Goal: Find specific page/section: Find specific page/section

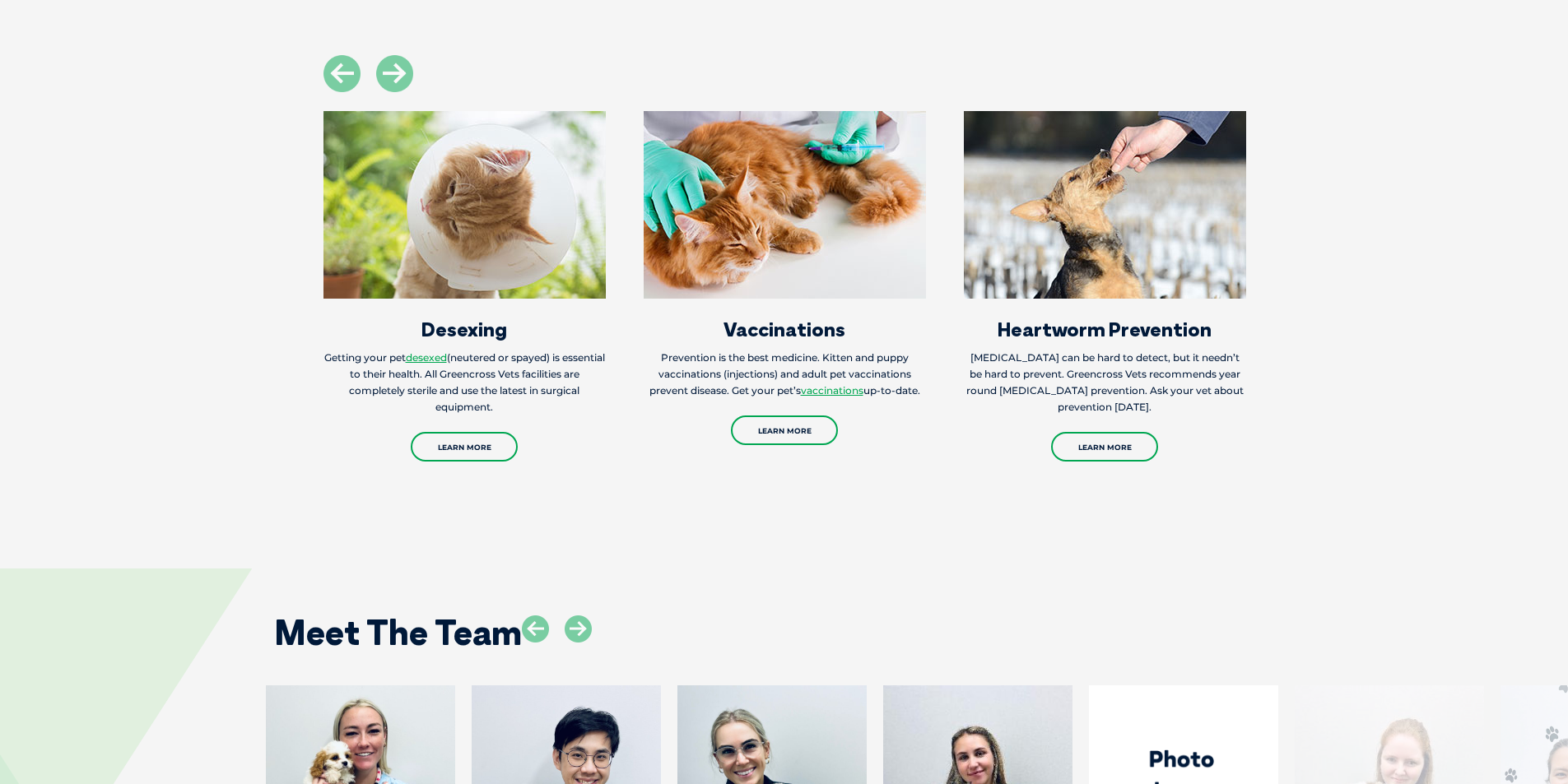
scroll to position [2798, 0]
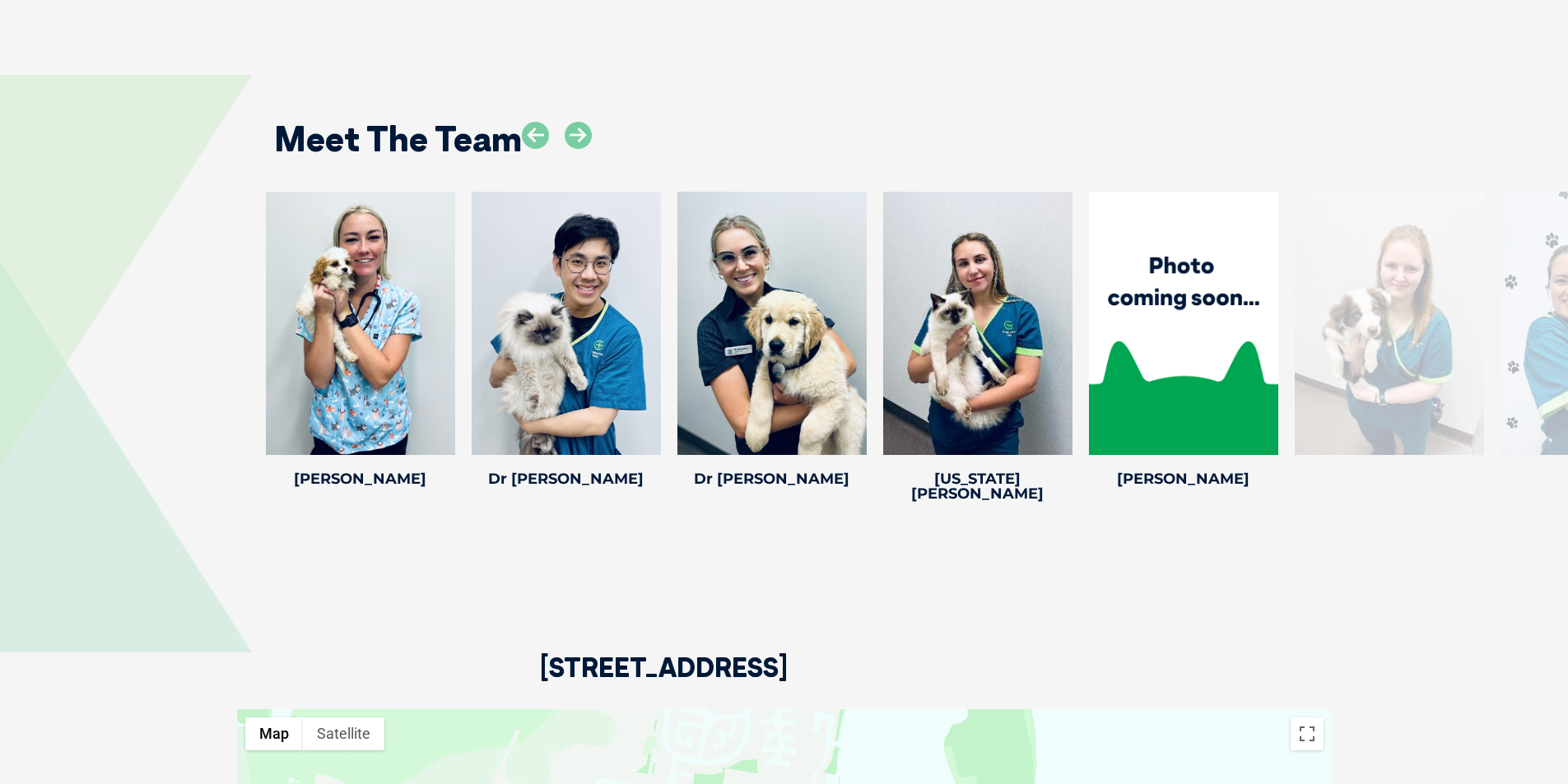
click at [1549, 253] on div at bounding box center [1595, 323] width 190 height 263
click at [579, 122] on icon at bounding box center [578, 136] width 27 height 27
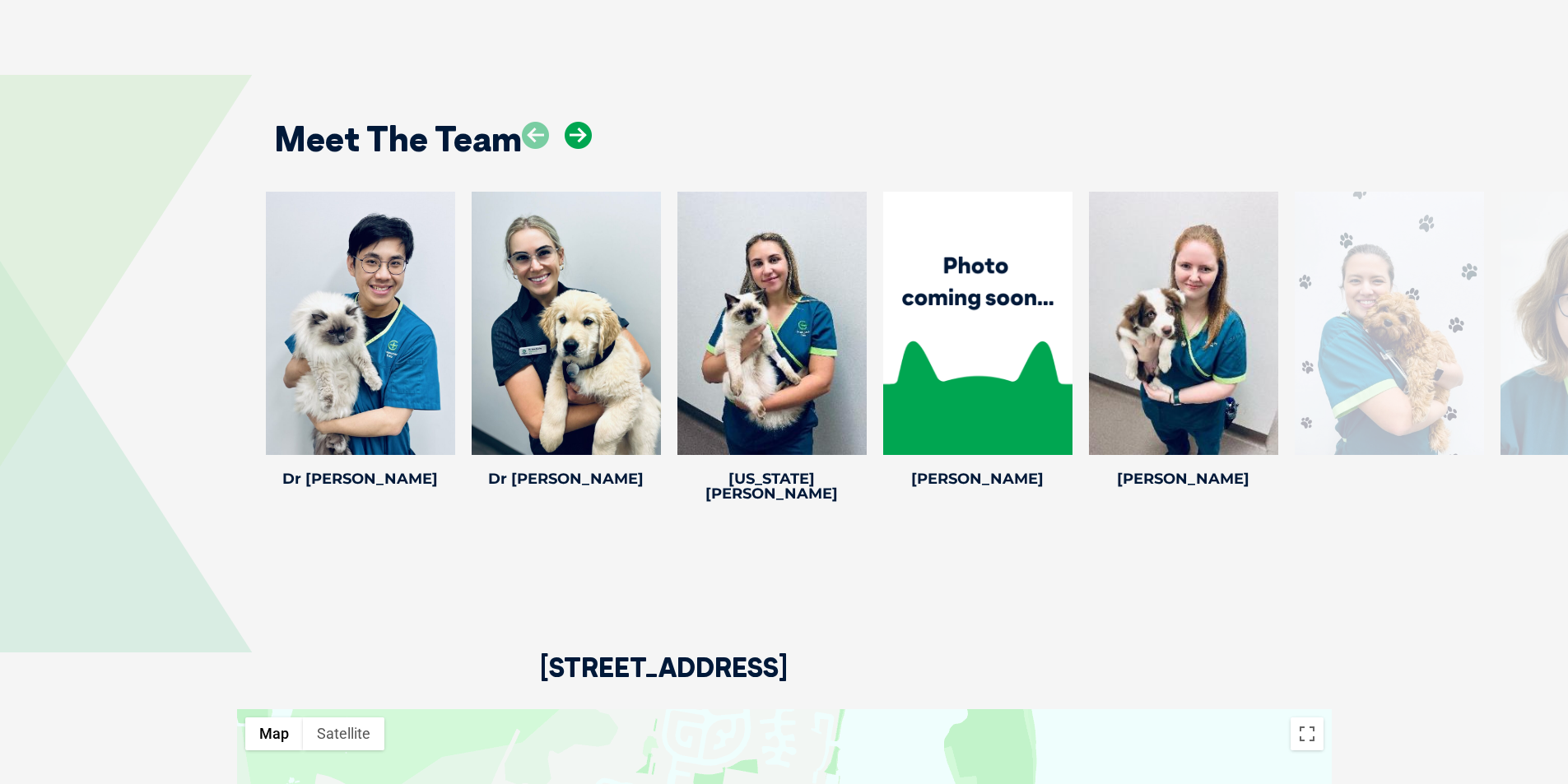
click at [579, 122] on icon at bounding box center [578, 136] width 27 height 27
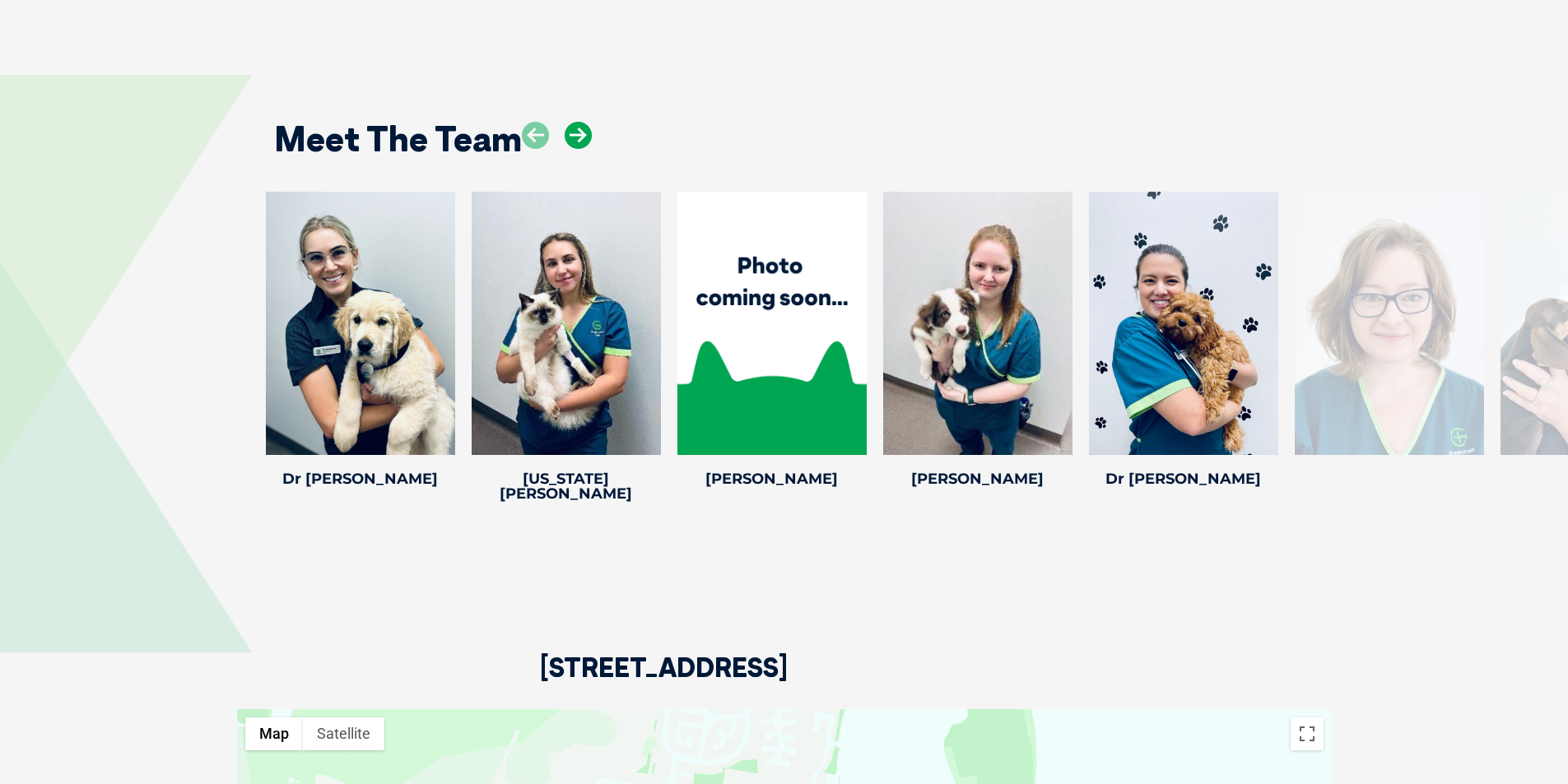
click at [579, 122] on icon at bounding box center [578, 136] width 27 height 27
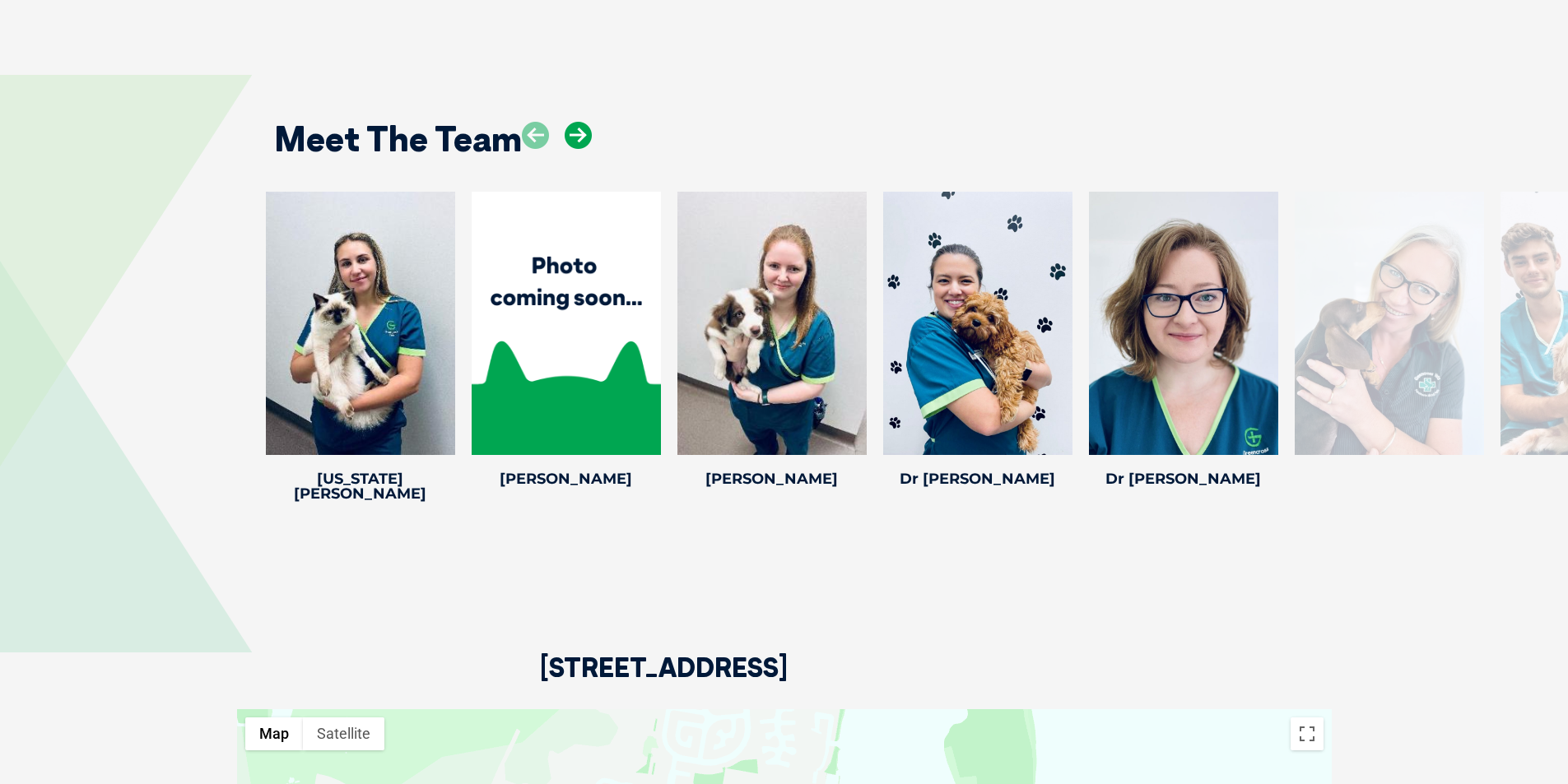
click at [579, 122] on icon at bounding box center [578, 136] width 27 height 27
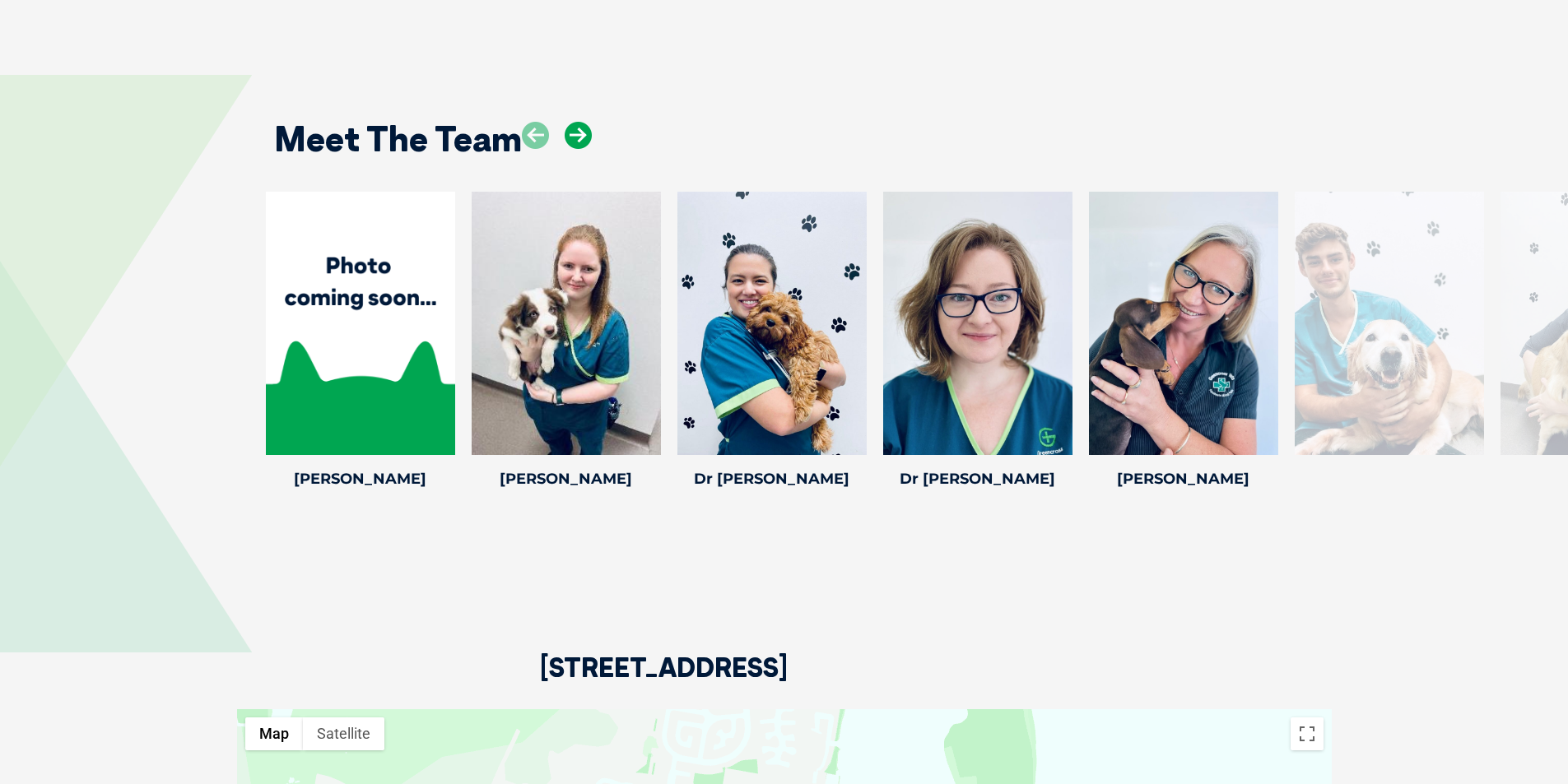
click at [579, 122] on icon at bounding box center [578, 136] width 27 height 27
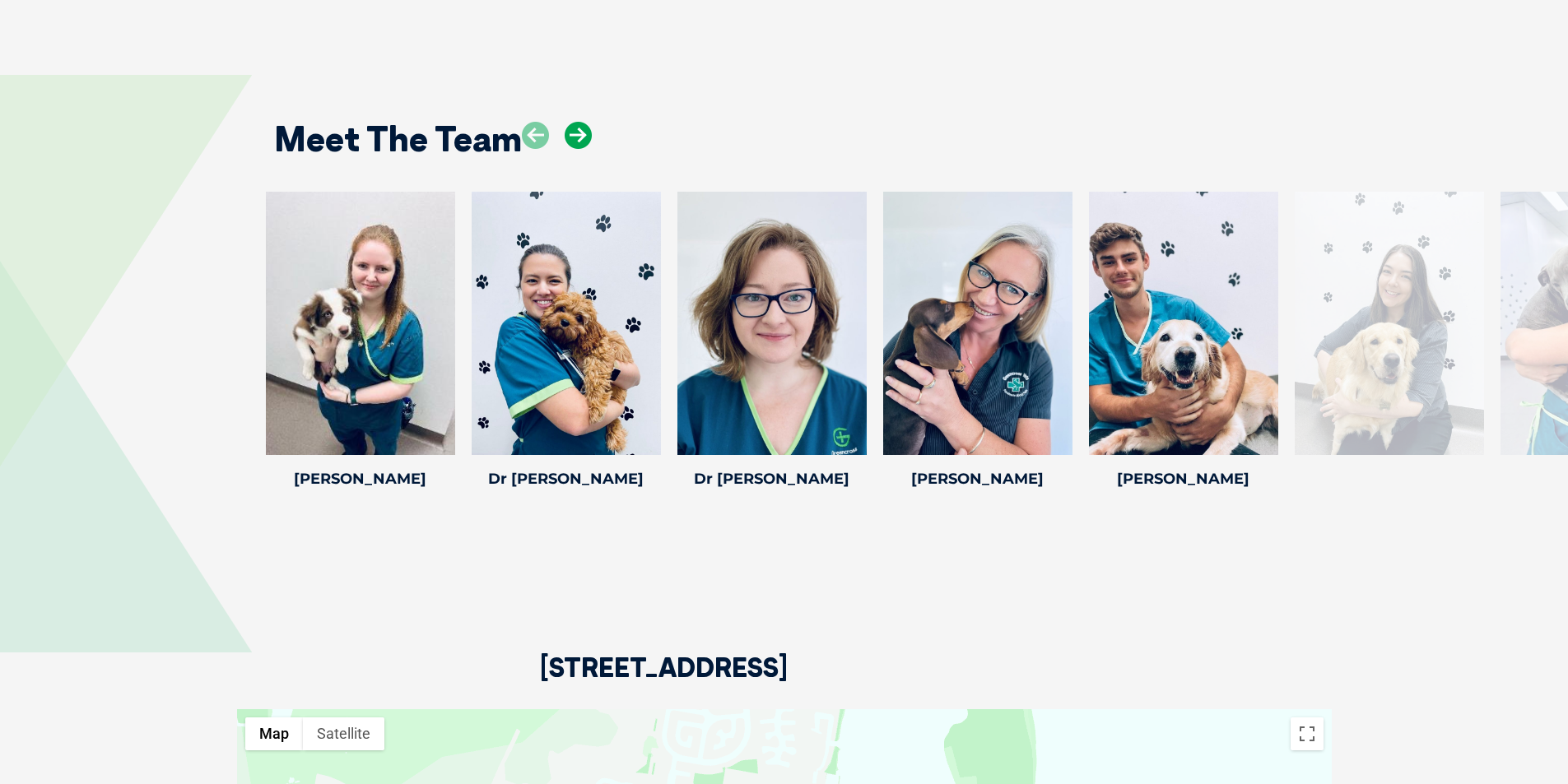
click at [579, 122] on icon at bounding box center [578, 136] width 27 height 27
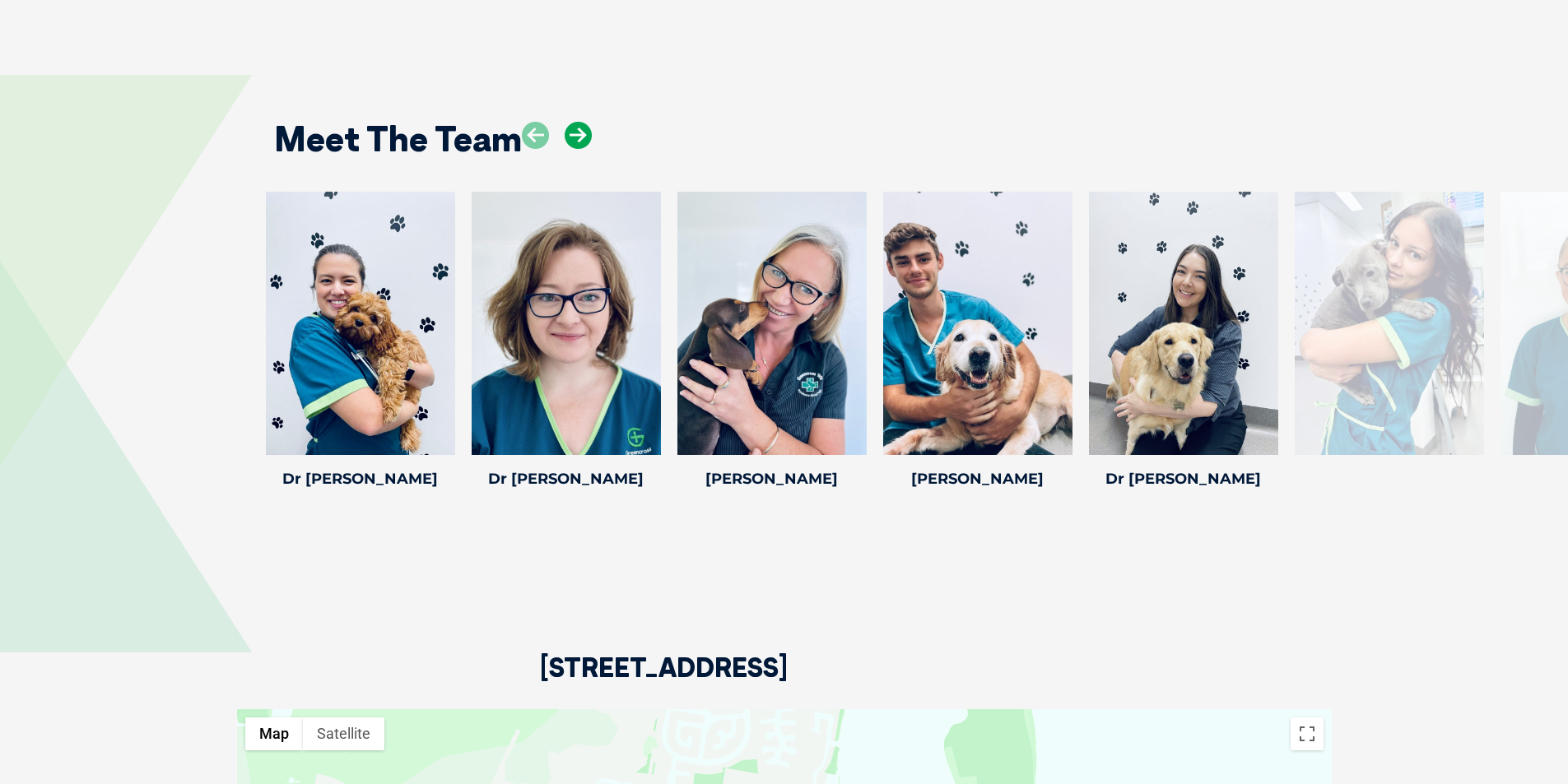
click at [579, 122] on icon at bounding box center [578, 136] width 27 height 27
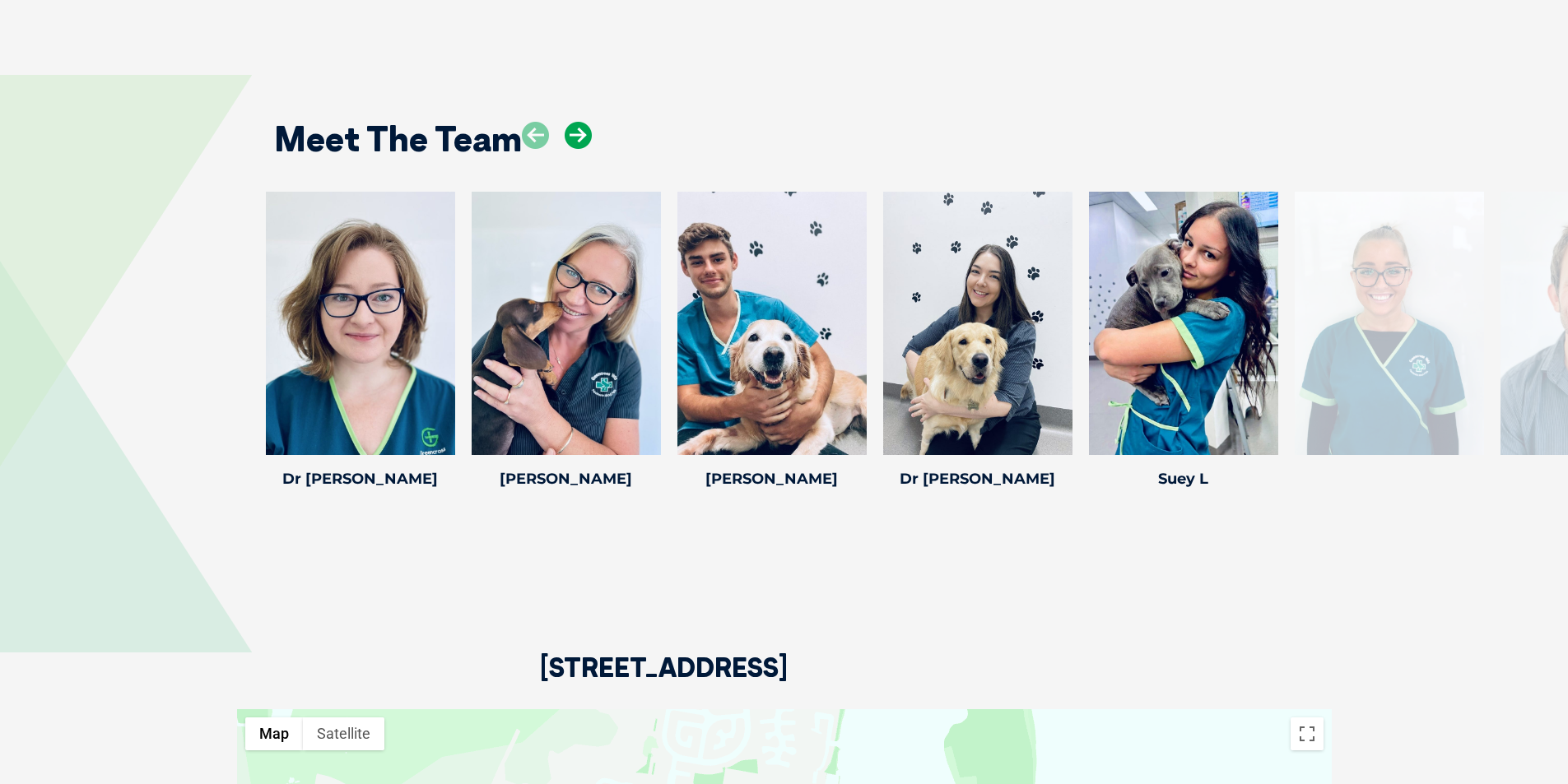
click at [579, 122] on icon at bounding box center [578, 136] width 27 height 27
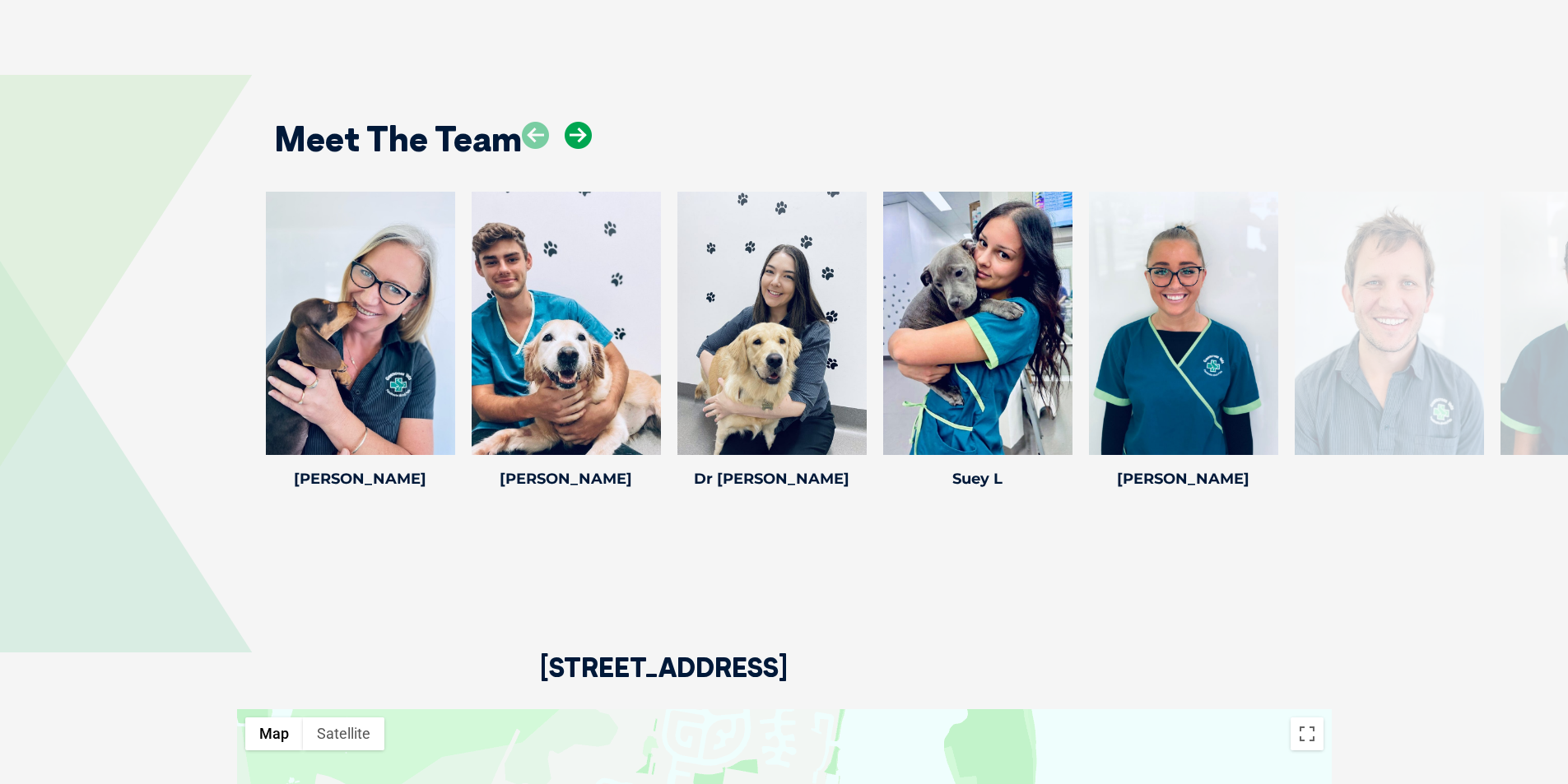
click at [579, 122] on icon at bounding box center [578, 136] width 27 height 27
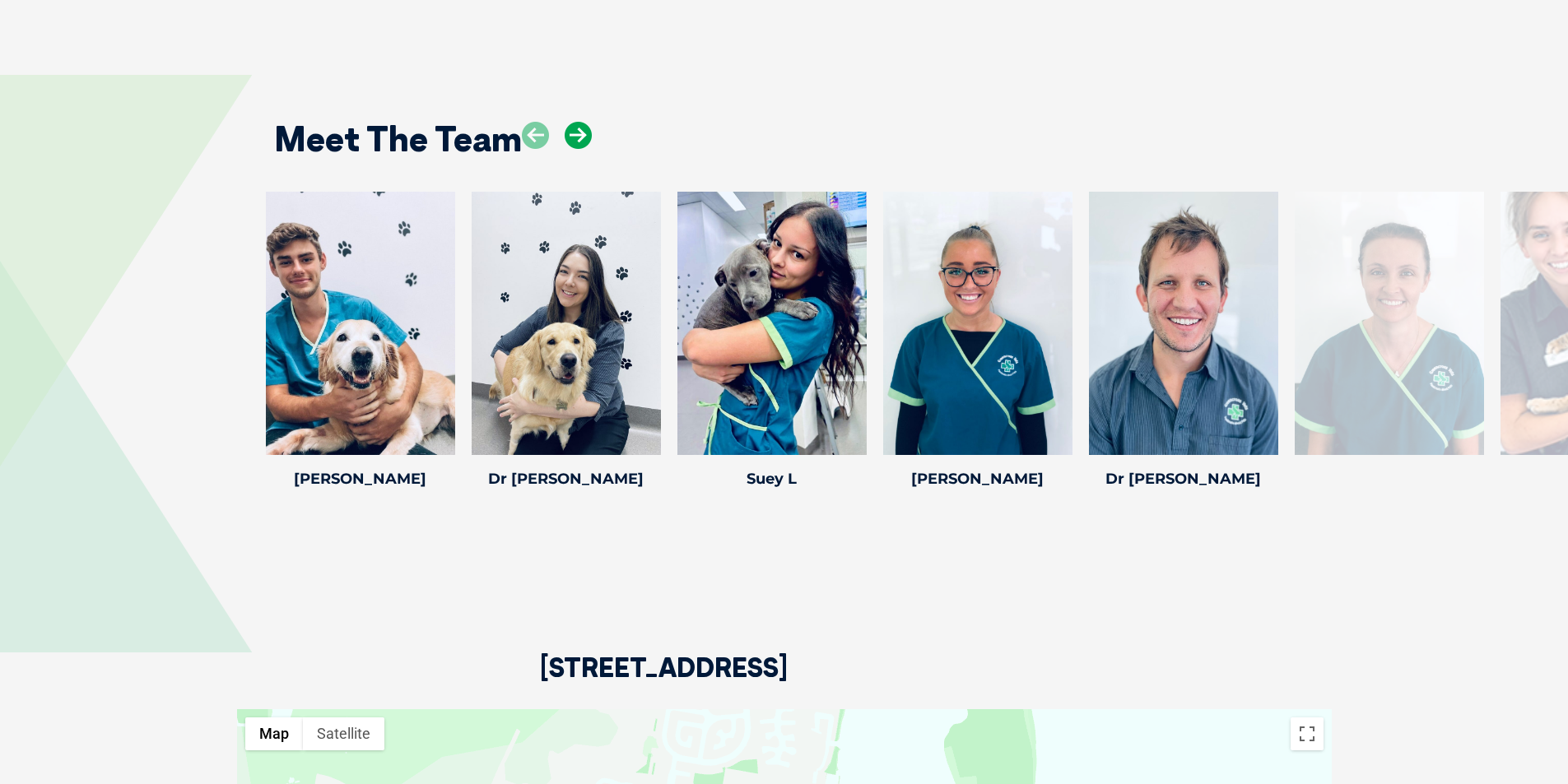
click at [579, 122] on icon at bounding box center [578, 136] width 27 height 27
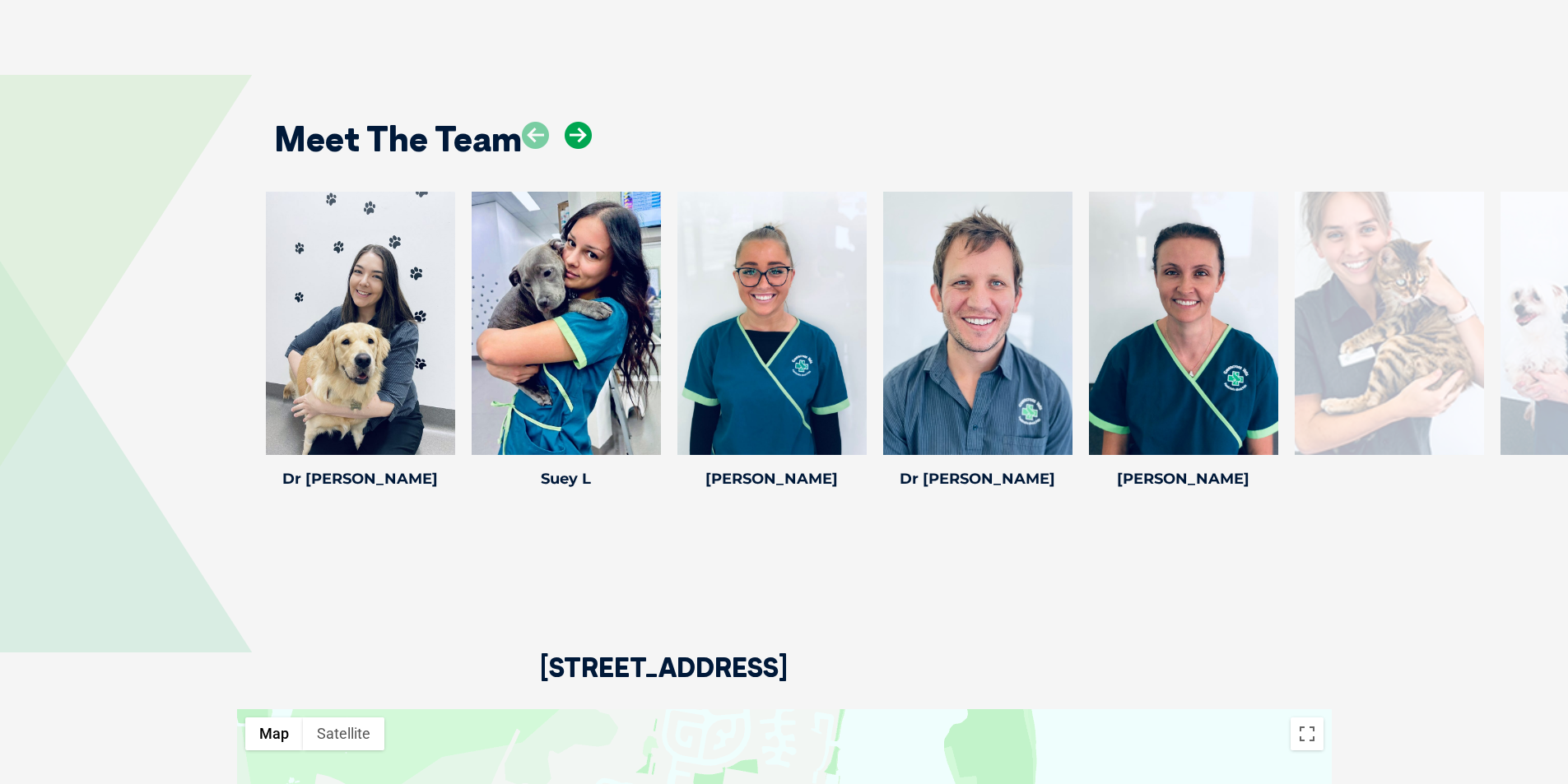
click at [579, 122] on icon at bounding box center [578, 136] width 27 height 27
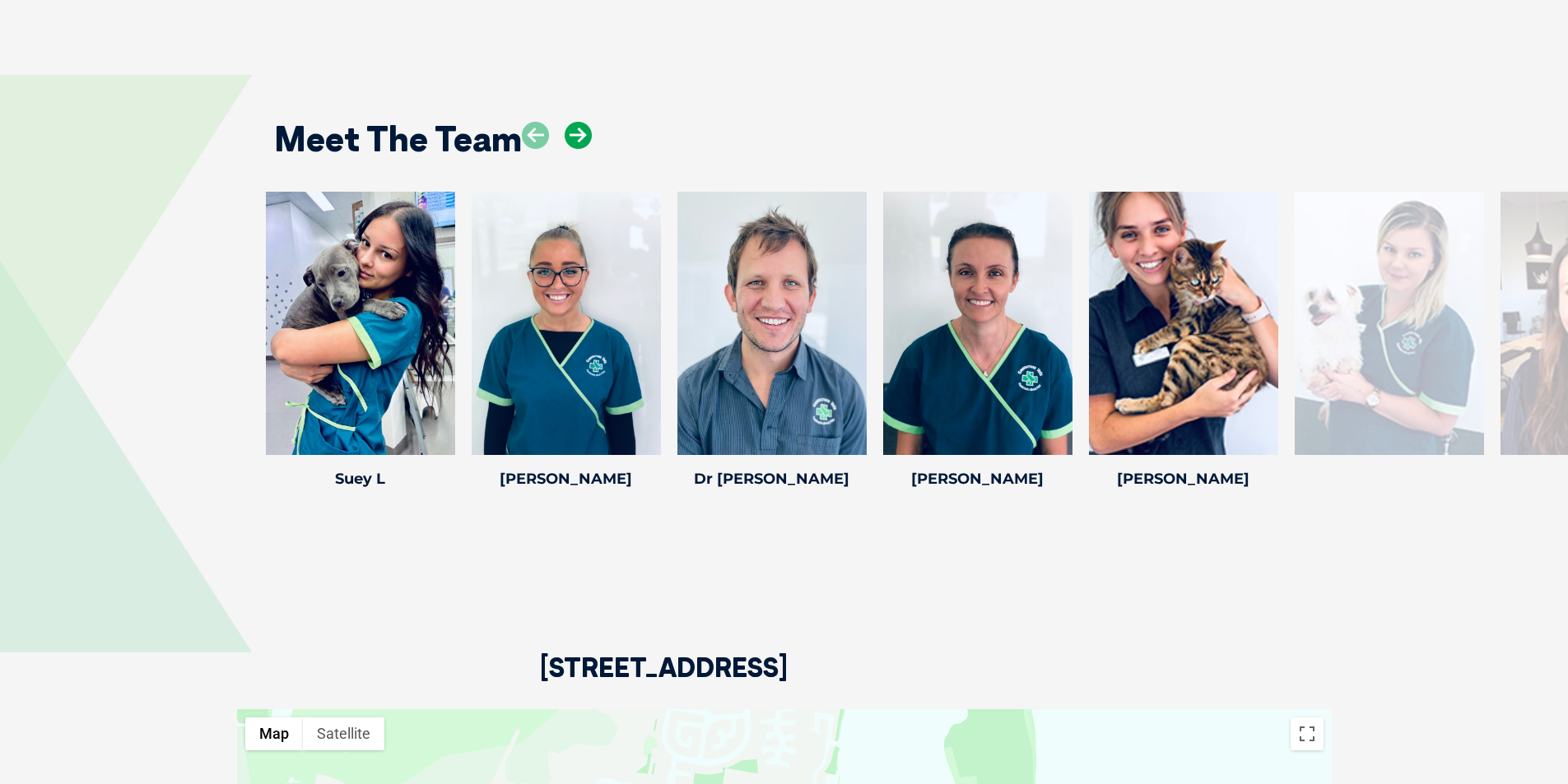
click at [579, 122] on icon at bounding box center [578, 136] width 27 height 27
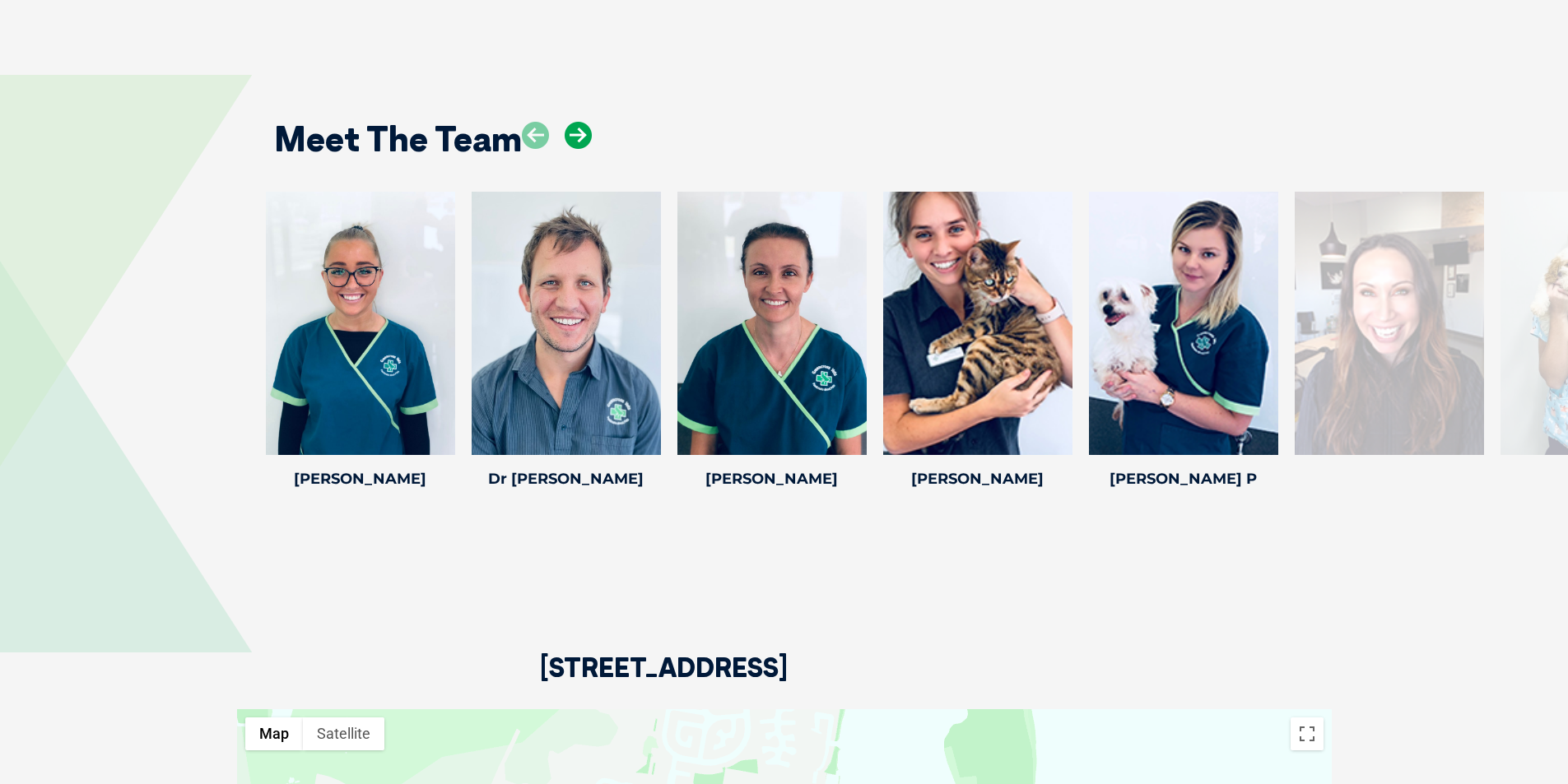
click at [579, 122] on icon at bounding box center [578, 136] width 27 height 27
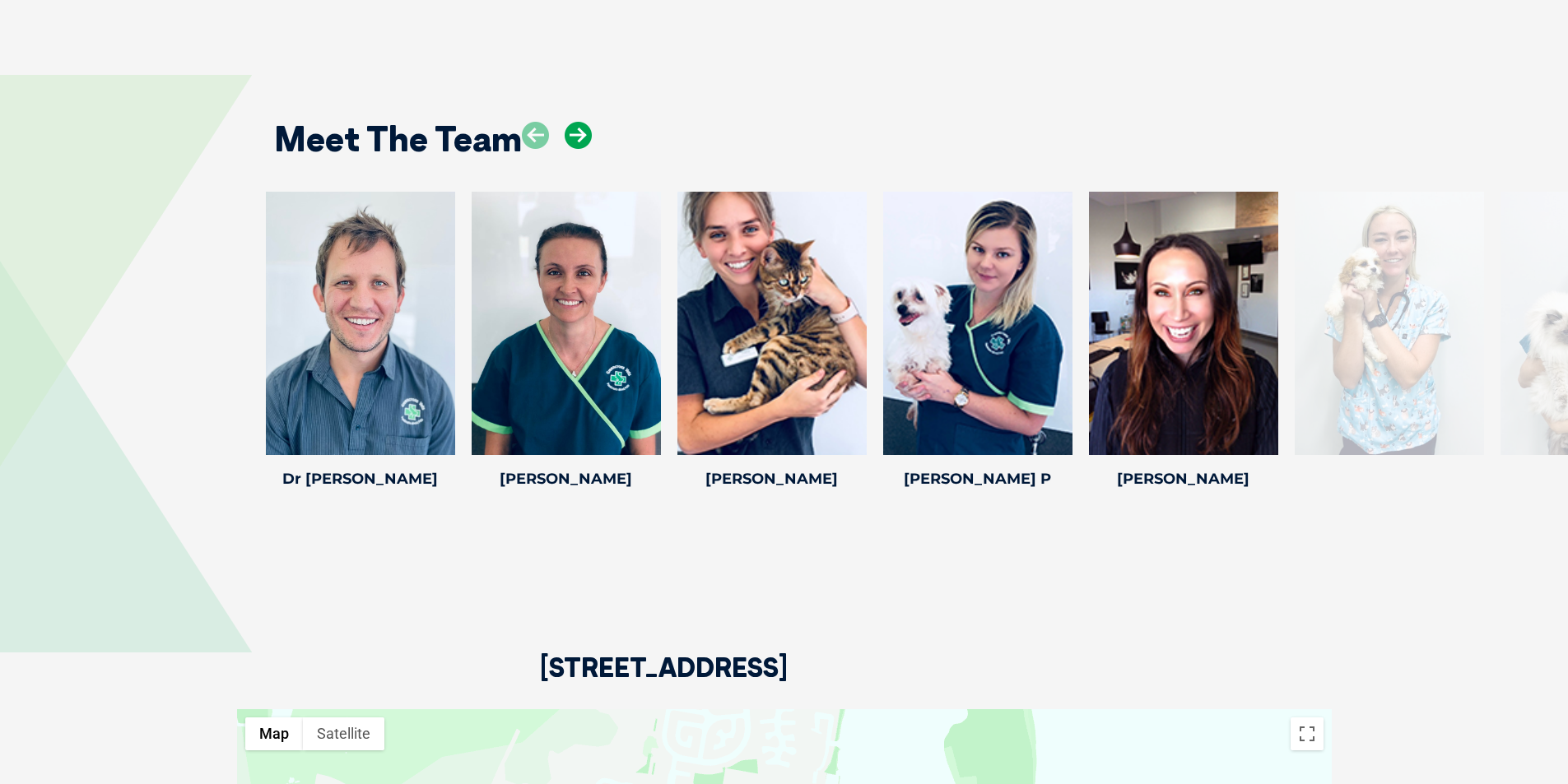
click at [579, 122] on icon at bounding box center [578, 136] width 27 height 27
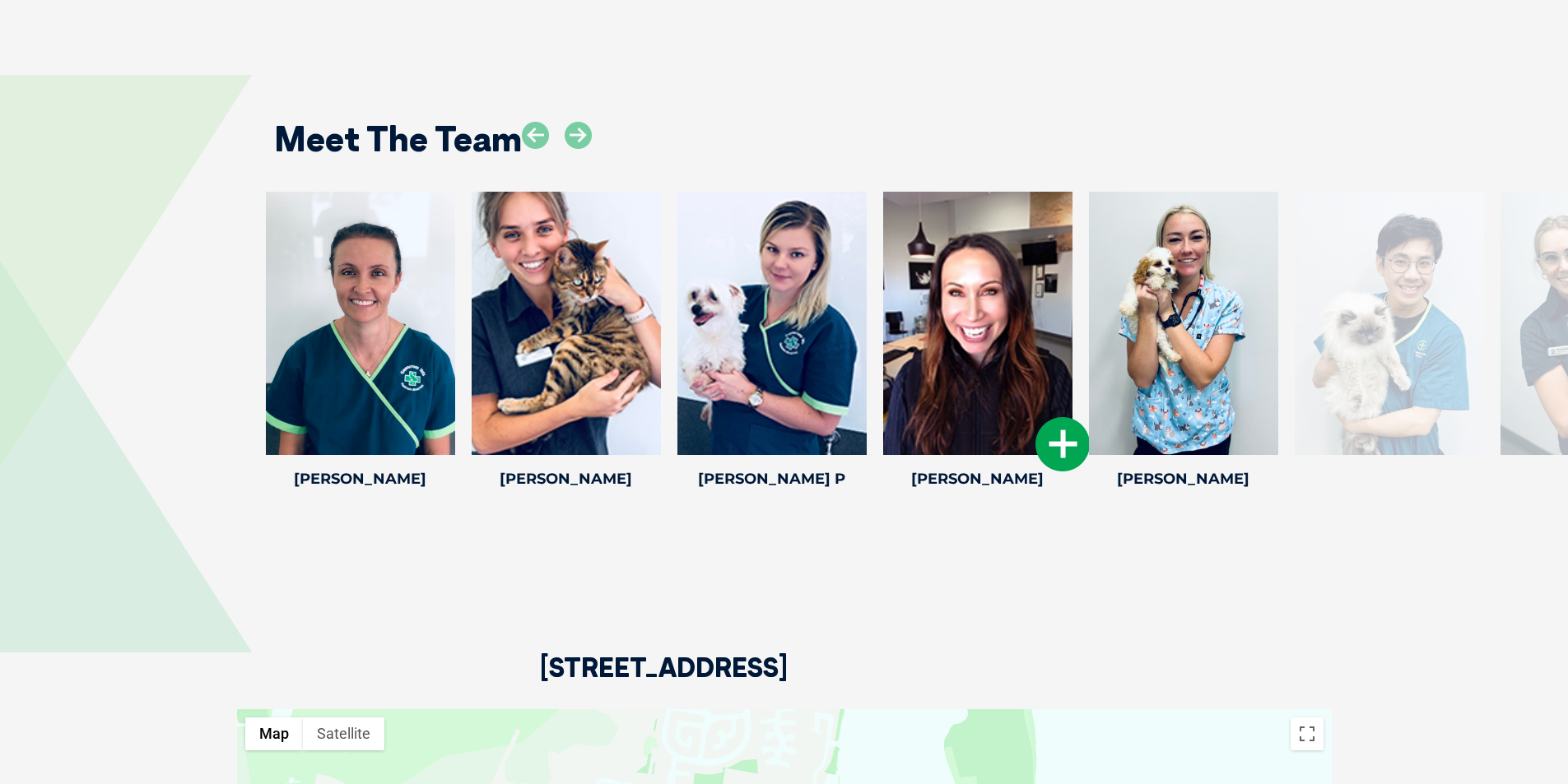
click at [968, 258] on div at bounding box center [978, 323] width 190 height 263
click at [1061, 417] on icon at bounding box center [1063, 444] width 54 height 54
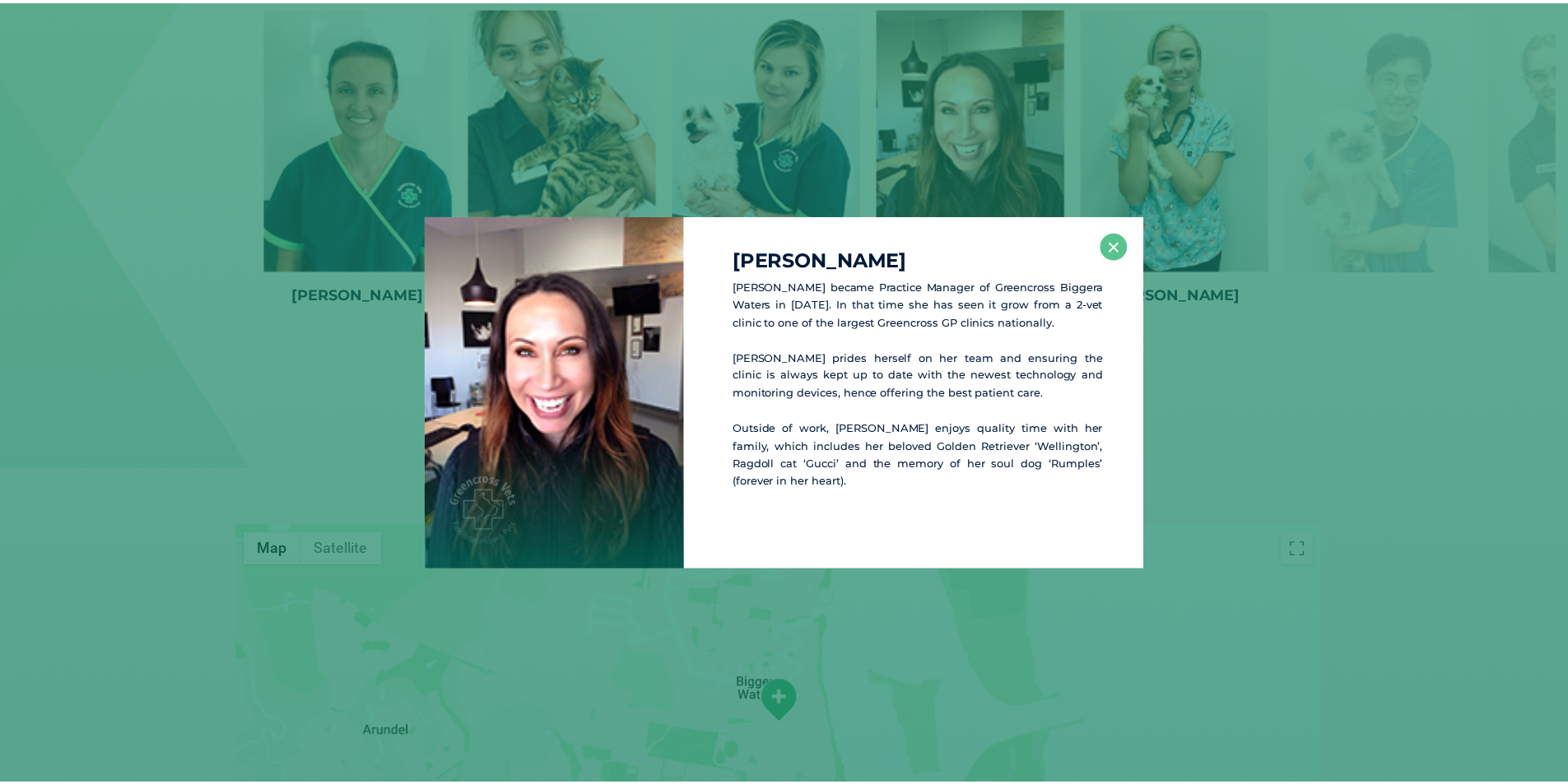
scroll to position [2983, 0]
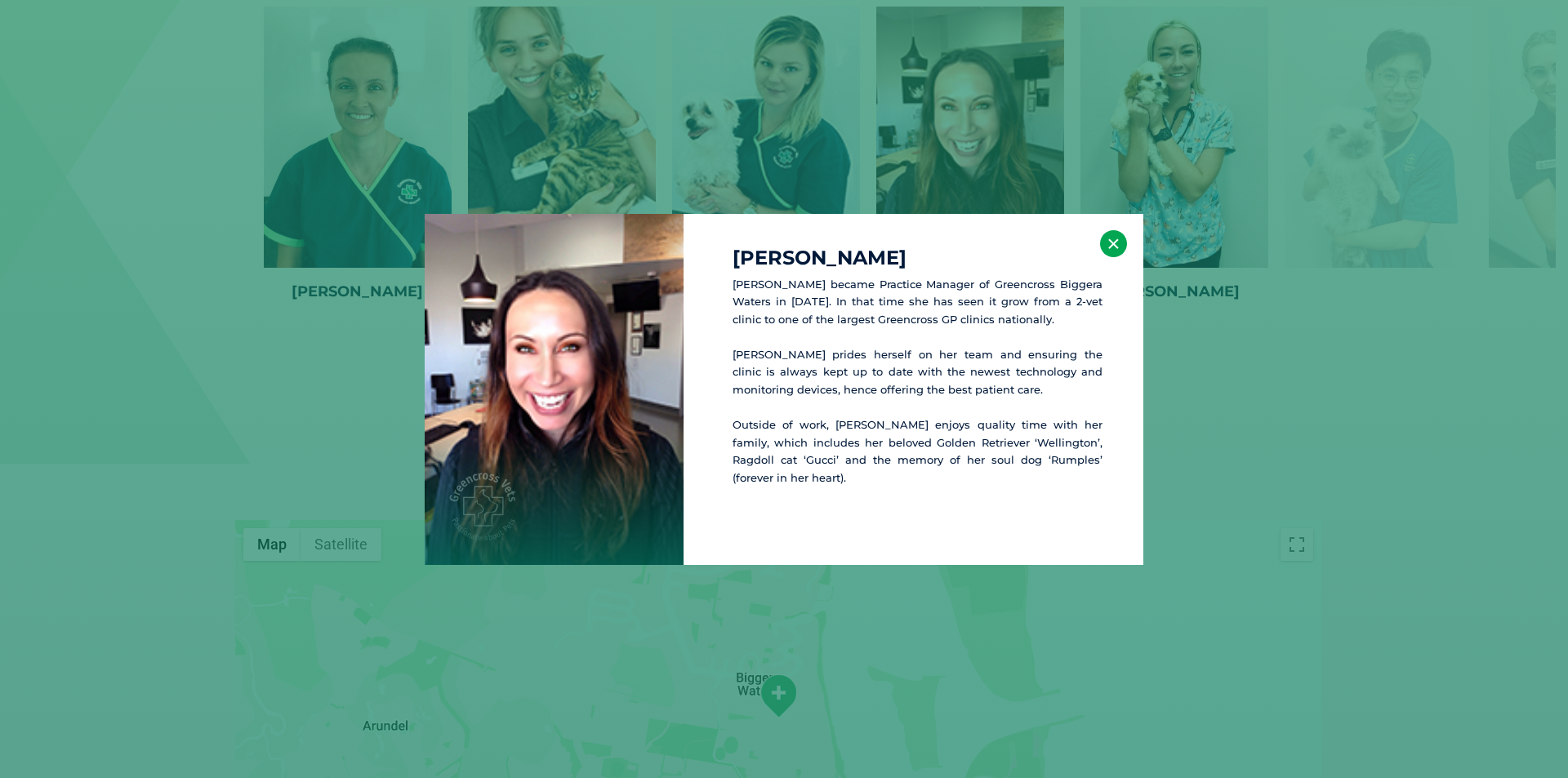
click at [1115, 240] on button "×" at bounding box center [1113, 244] width 27 height 27
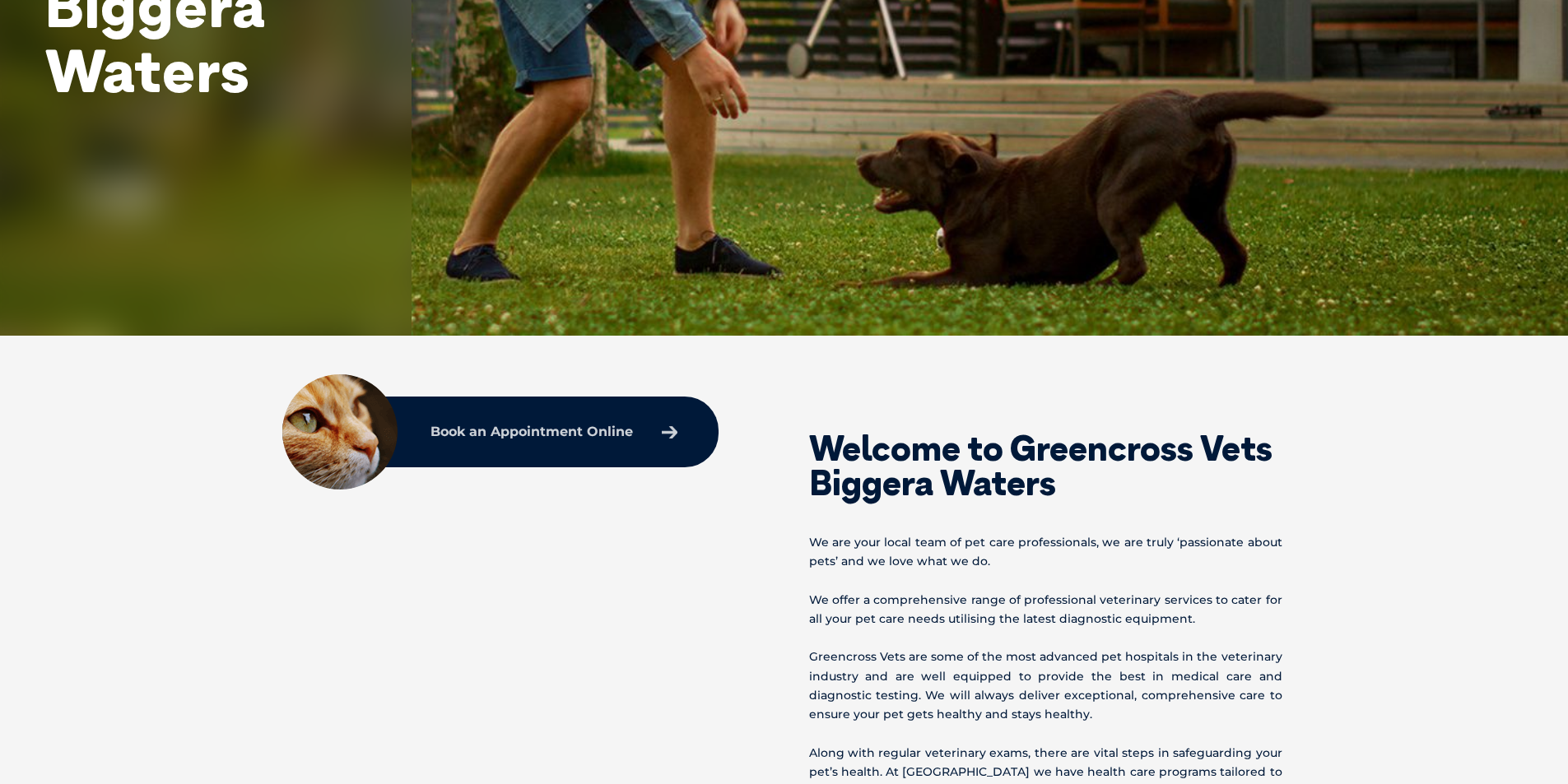
scroll to position [0, 0]
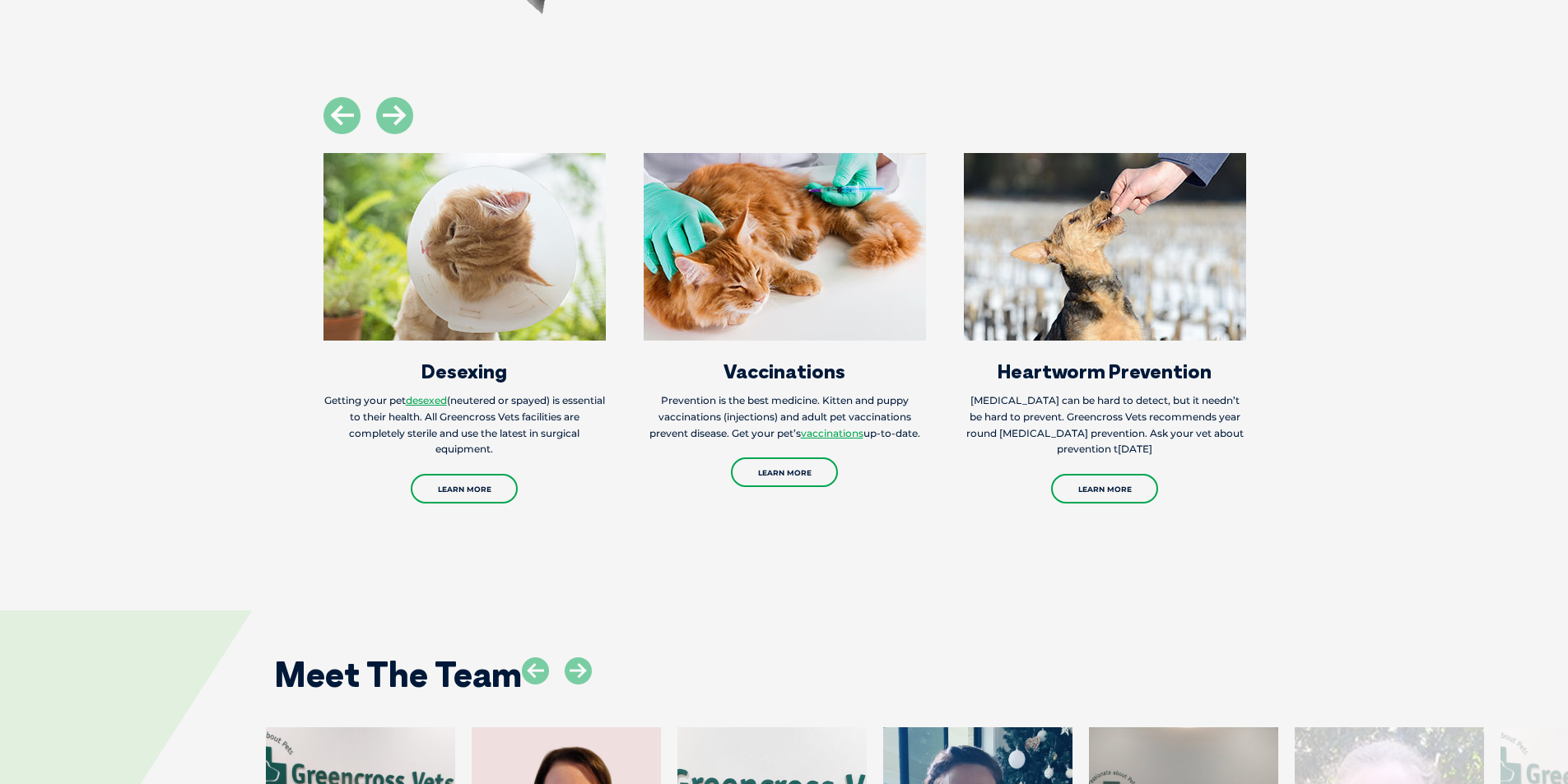
scroll to position [2305, 0]
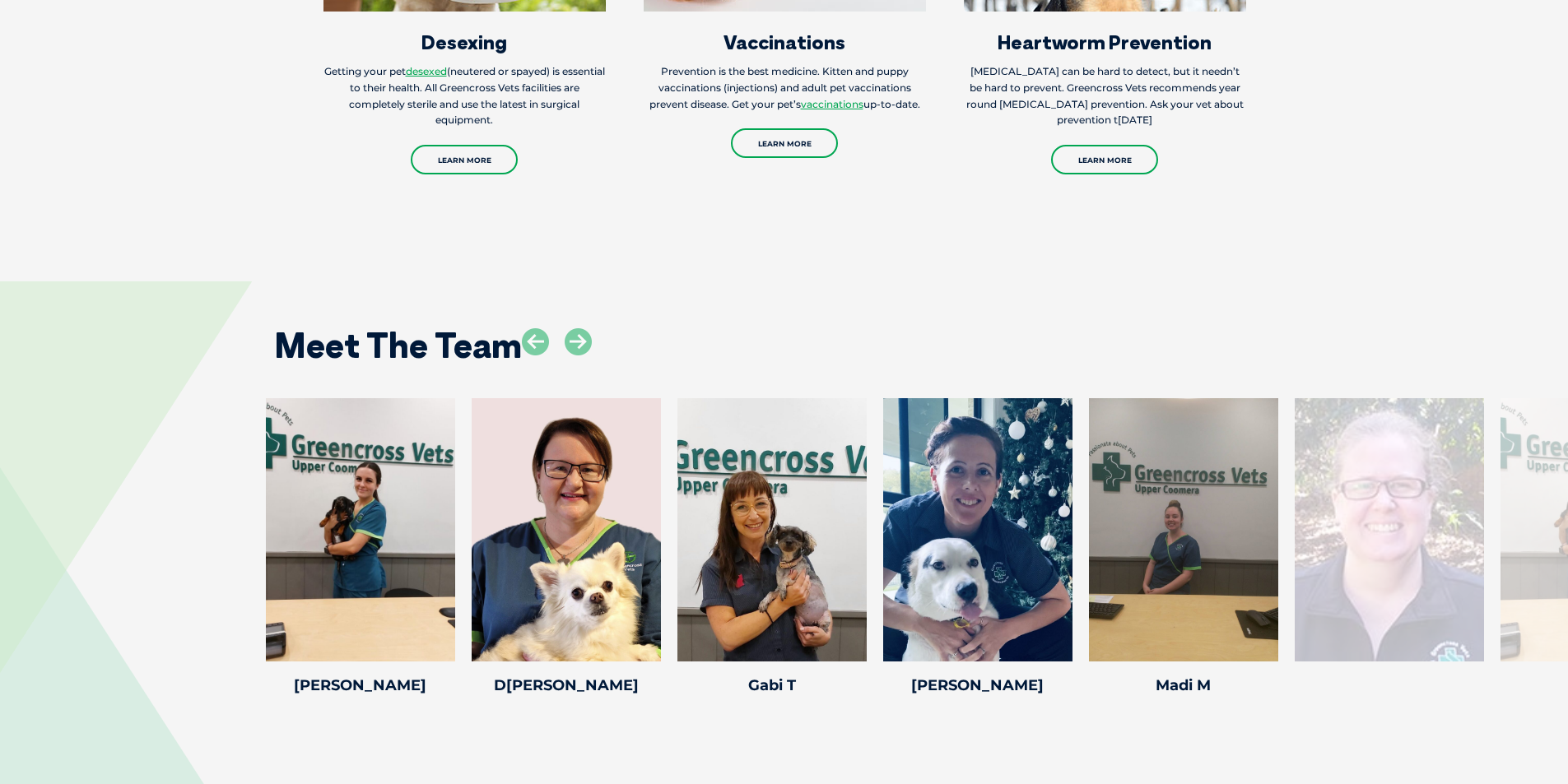
click at [1373, 539] on div at bounding box center [1390, 530] width 190 height 263
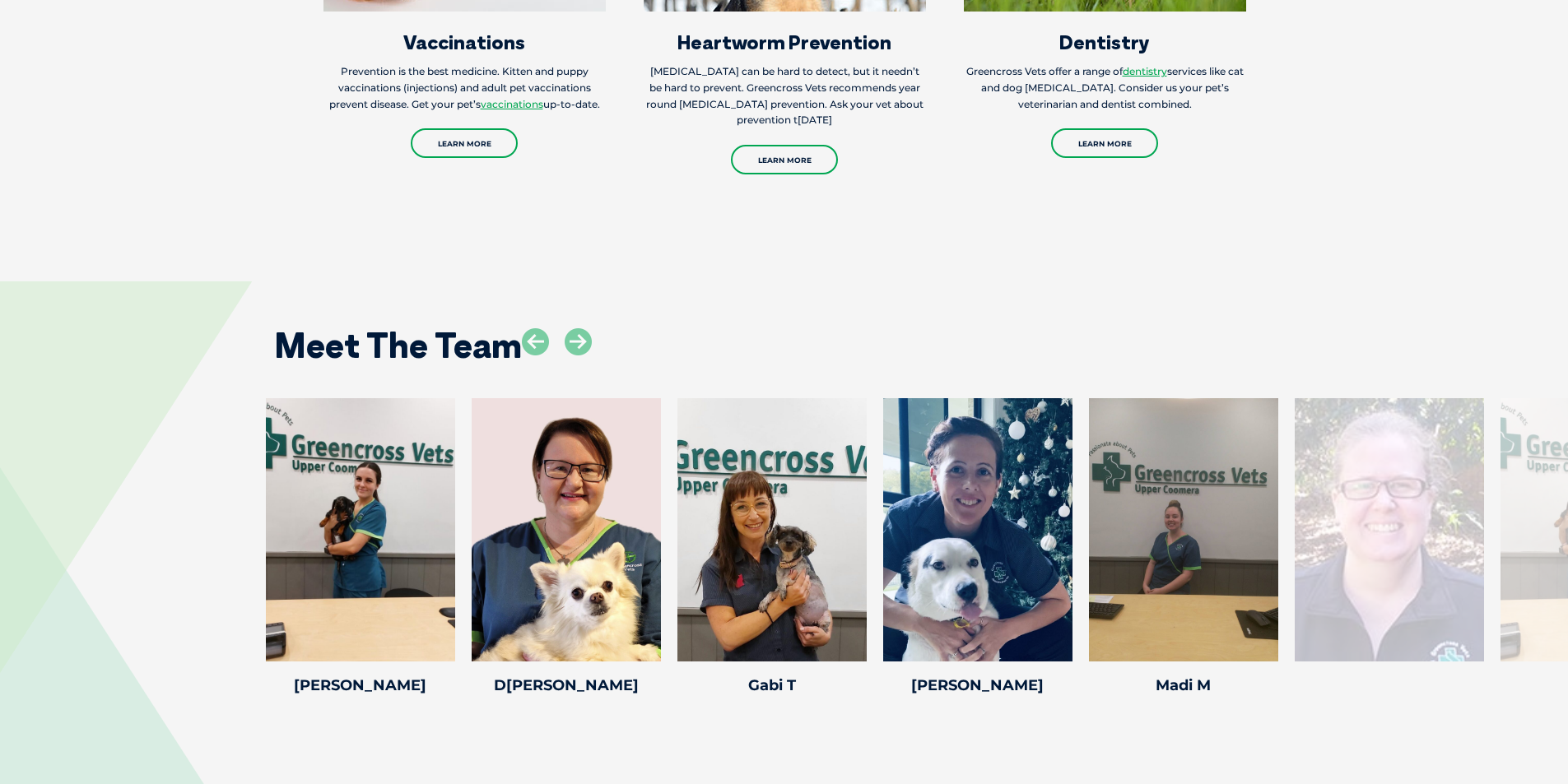
scroll to position [2222, 0]
